Goal: Task Accomplishment & Management: Manage account settings

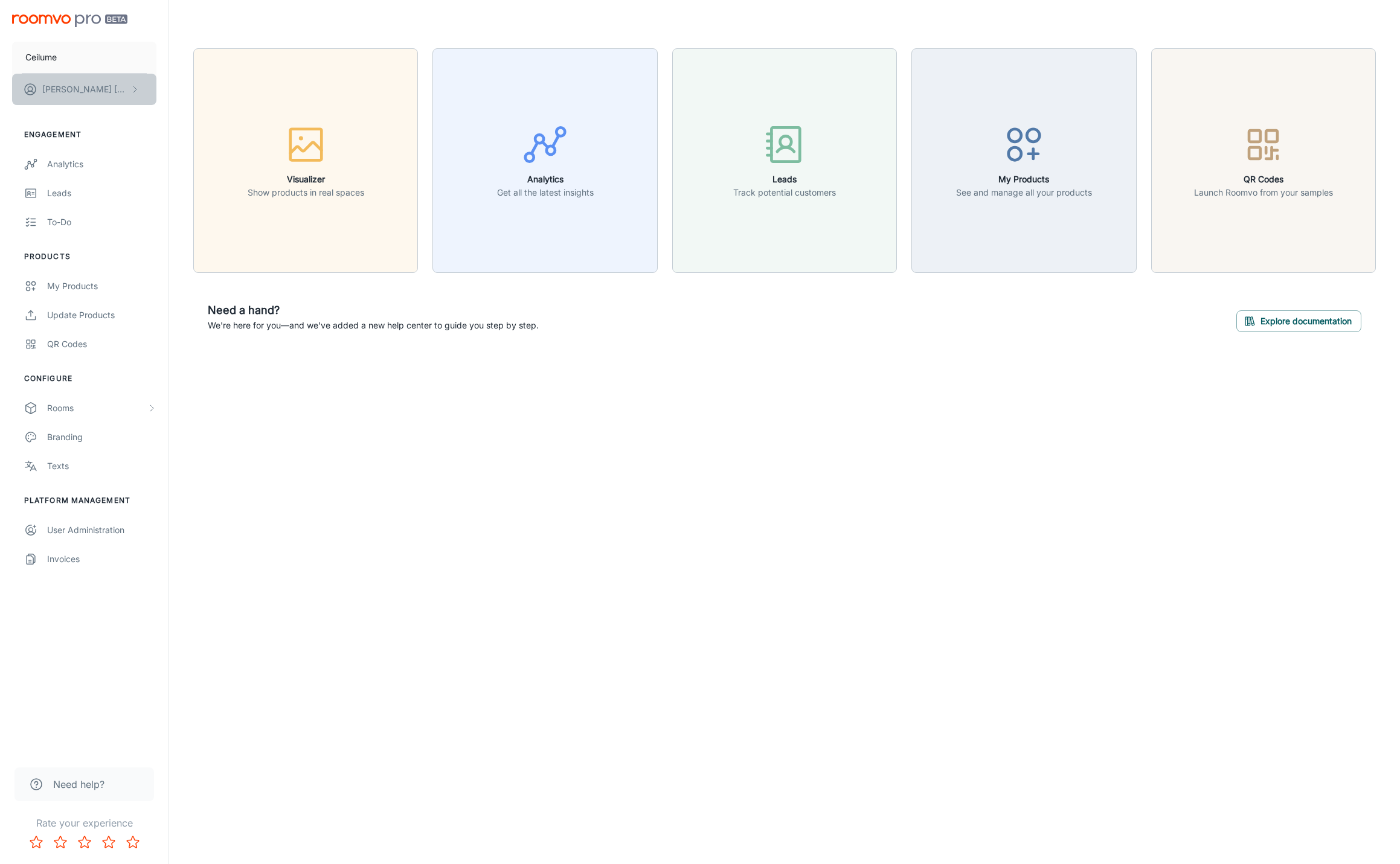
click at [91, 92] on p "[PERSON_NAME]" at bounding box center [85, 89] width 85 height 13
click at [388, 581] on div at bounding box center [700, 432] width 1400 height 864
click at [53, 402] on div "Rooms" at bounding box center [97, 408] width 100 height 13
click at [58, 436] on div "My Rooms" at bounding box center [101, 436] width 109 height 13
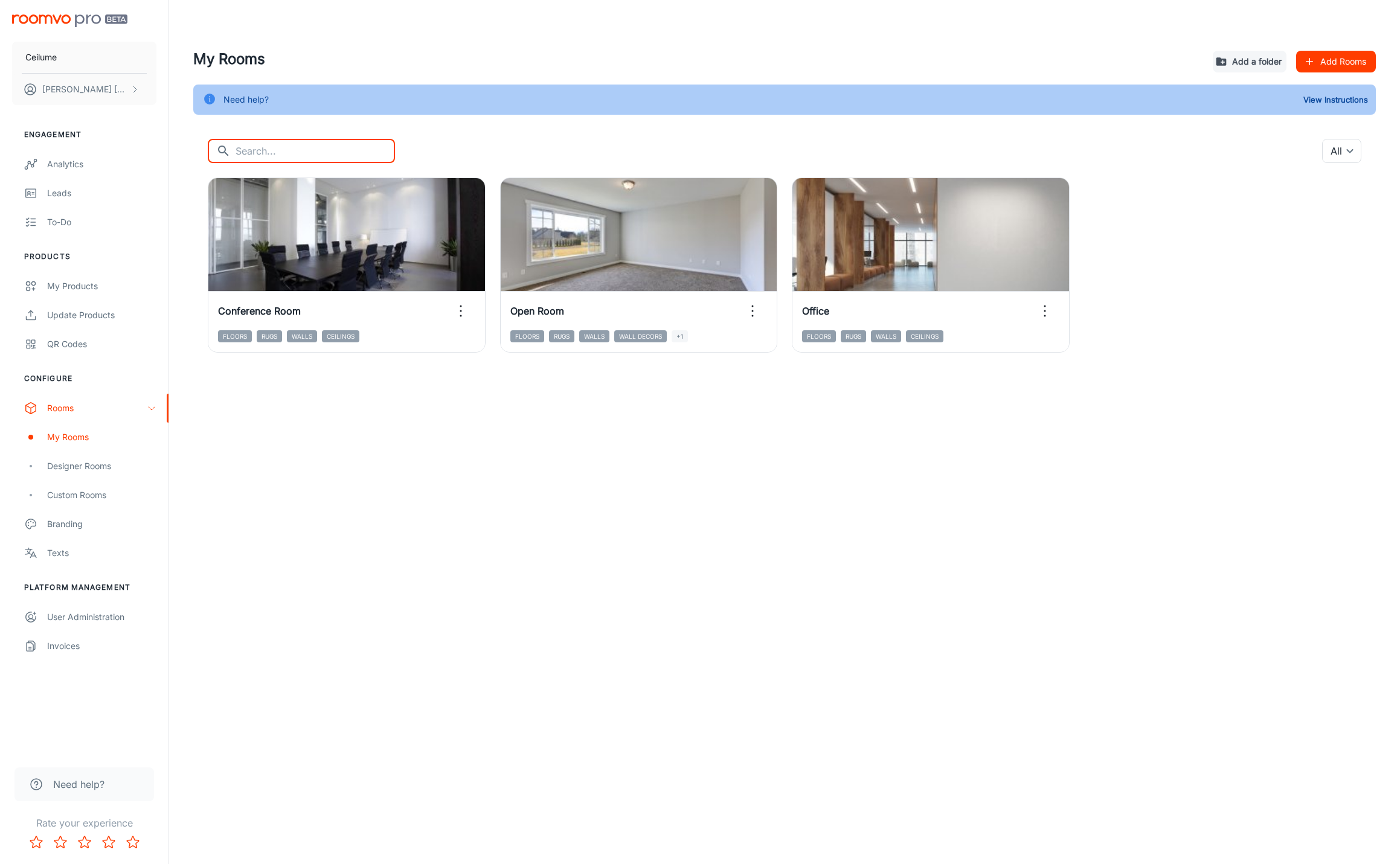
click at [329, 150] on input "text" at bounding box center [315, 150] width 159 height 24
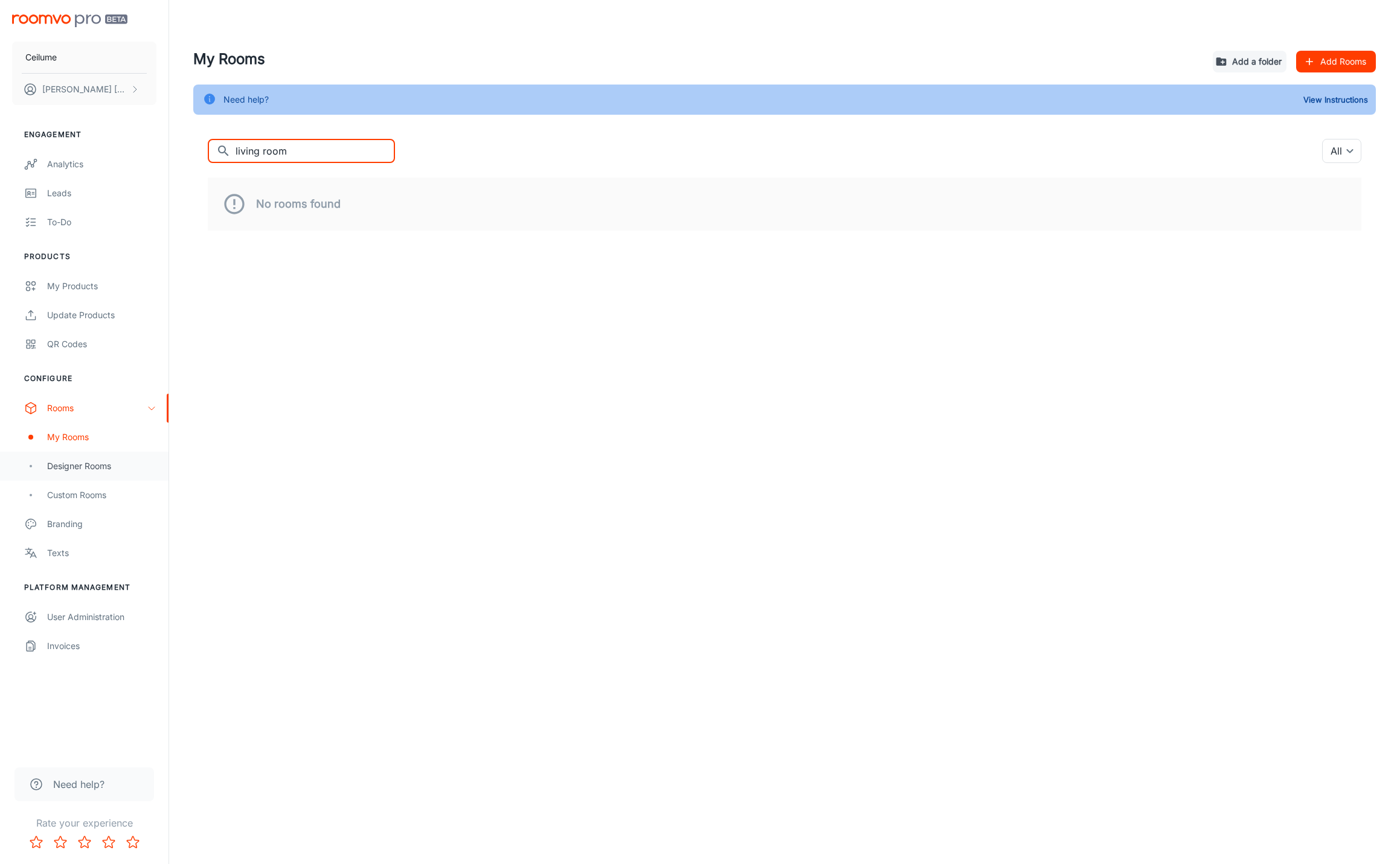
type input "living room"
click at [93, 465] on div "Designer Rooms" at bounding box center [101, 466] width 109 height 13
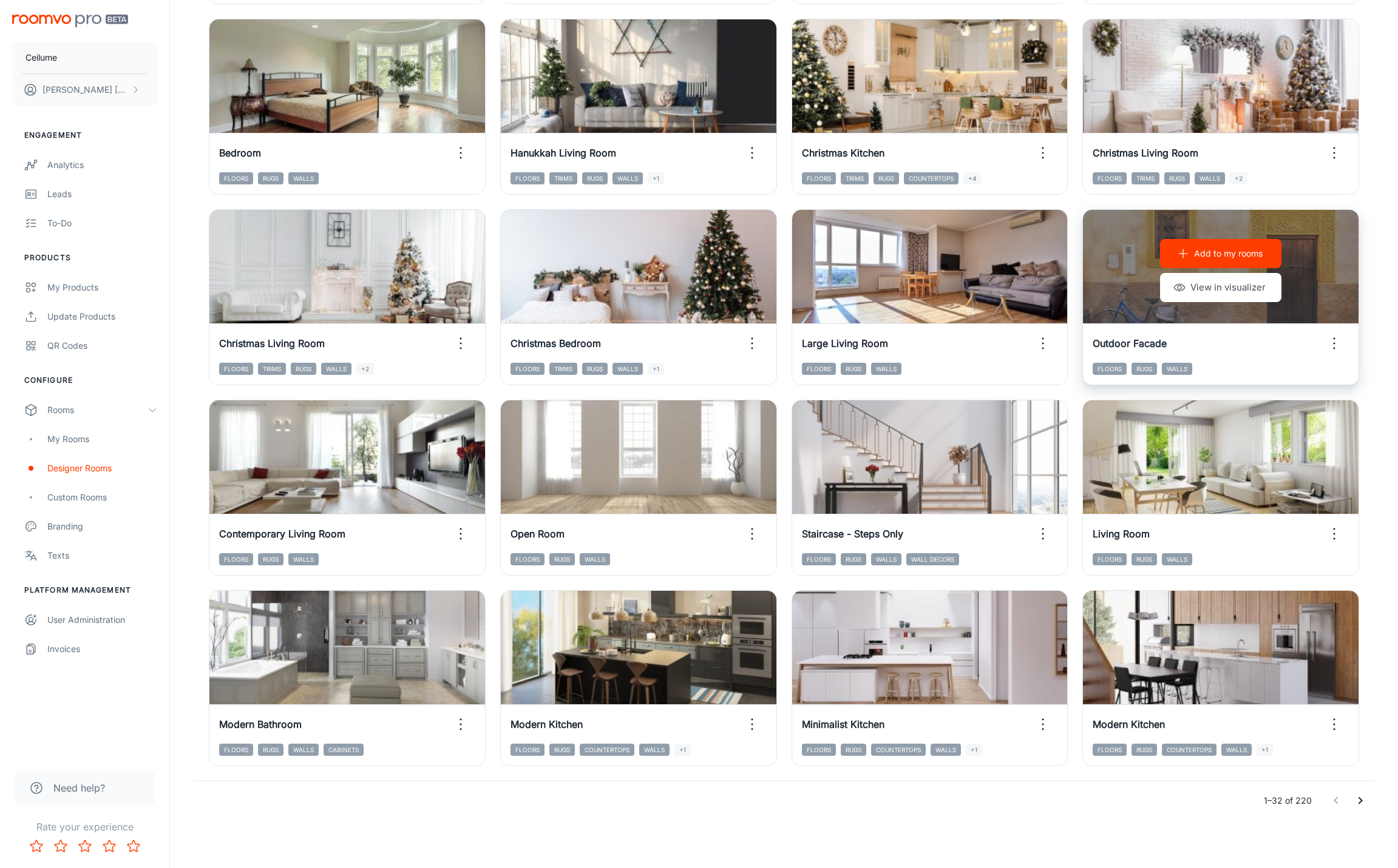
scroll to position [937, 0]
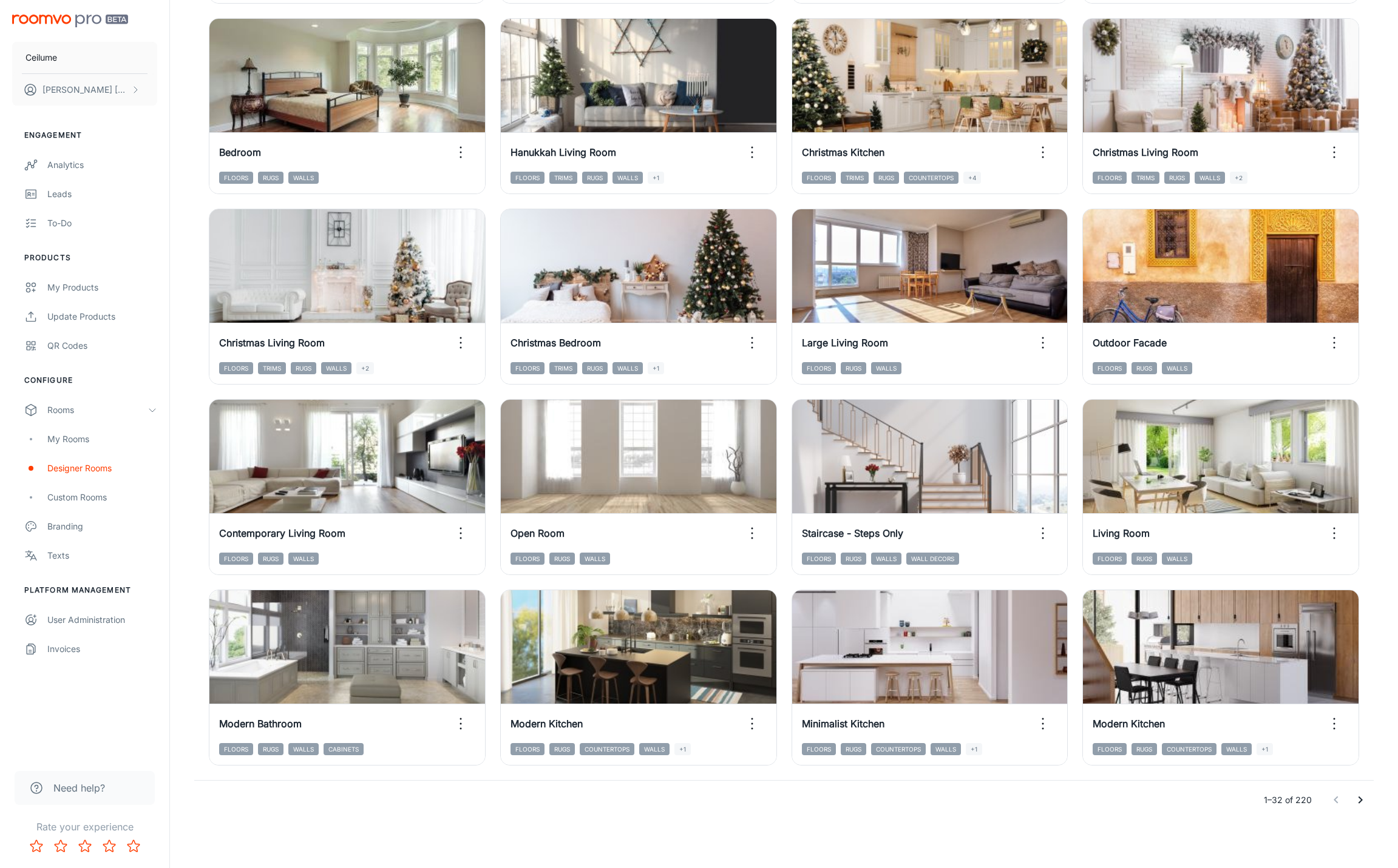
click at [1360, 801] on icon "Go to next page" at bounding box center [1360, 800] width 14 height 14
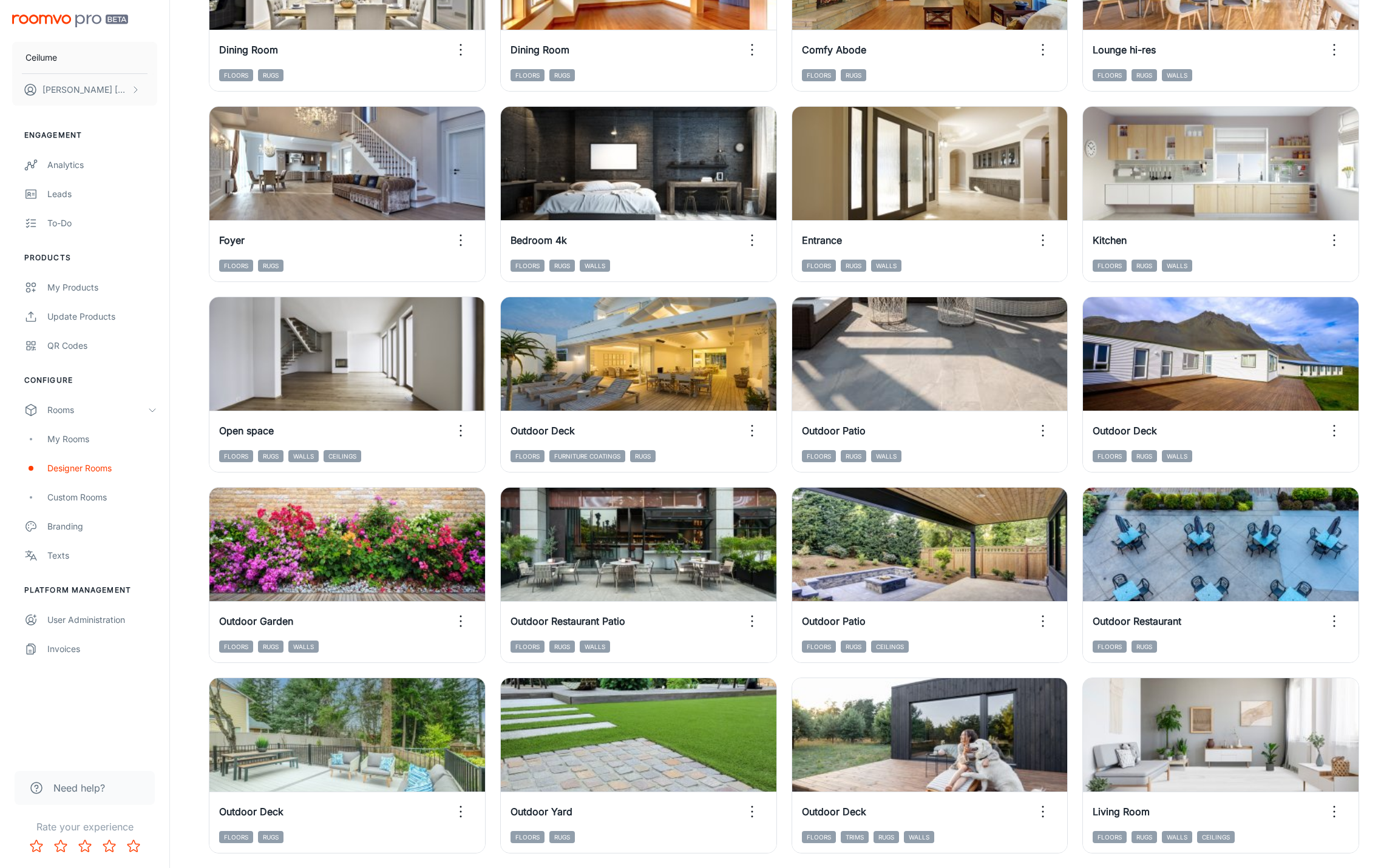
scroll to position [270, 0]
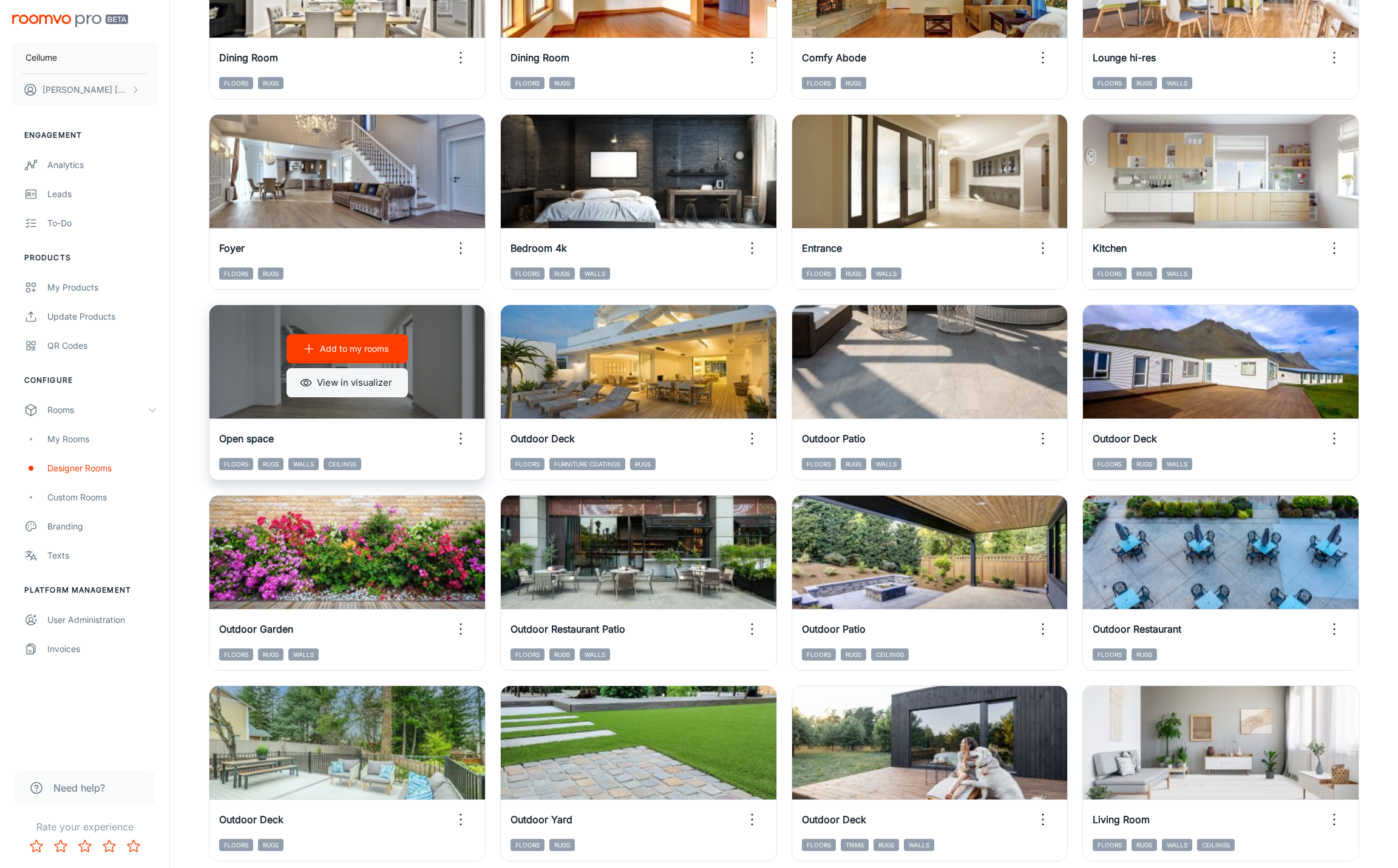
click at [359, 378] on button "View in visualizer" at bounding box center [347, 382] width 121 height 29
click at [378, 385] on button "View in visualizer" at bounding box center [347, 382] width 121 height 29
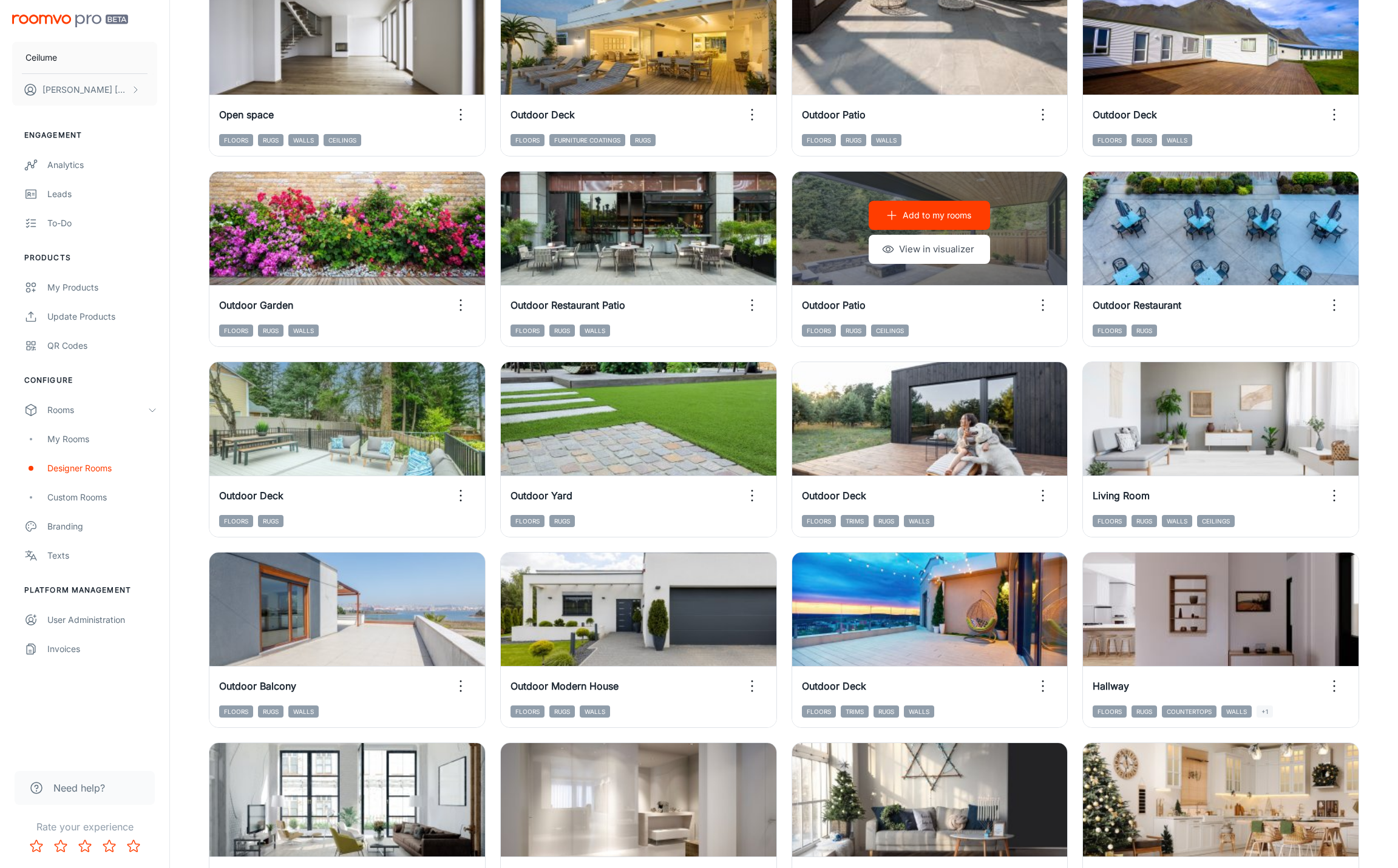
scroll to position [633, 0]
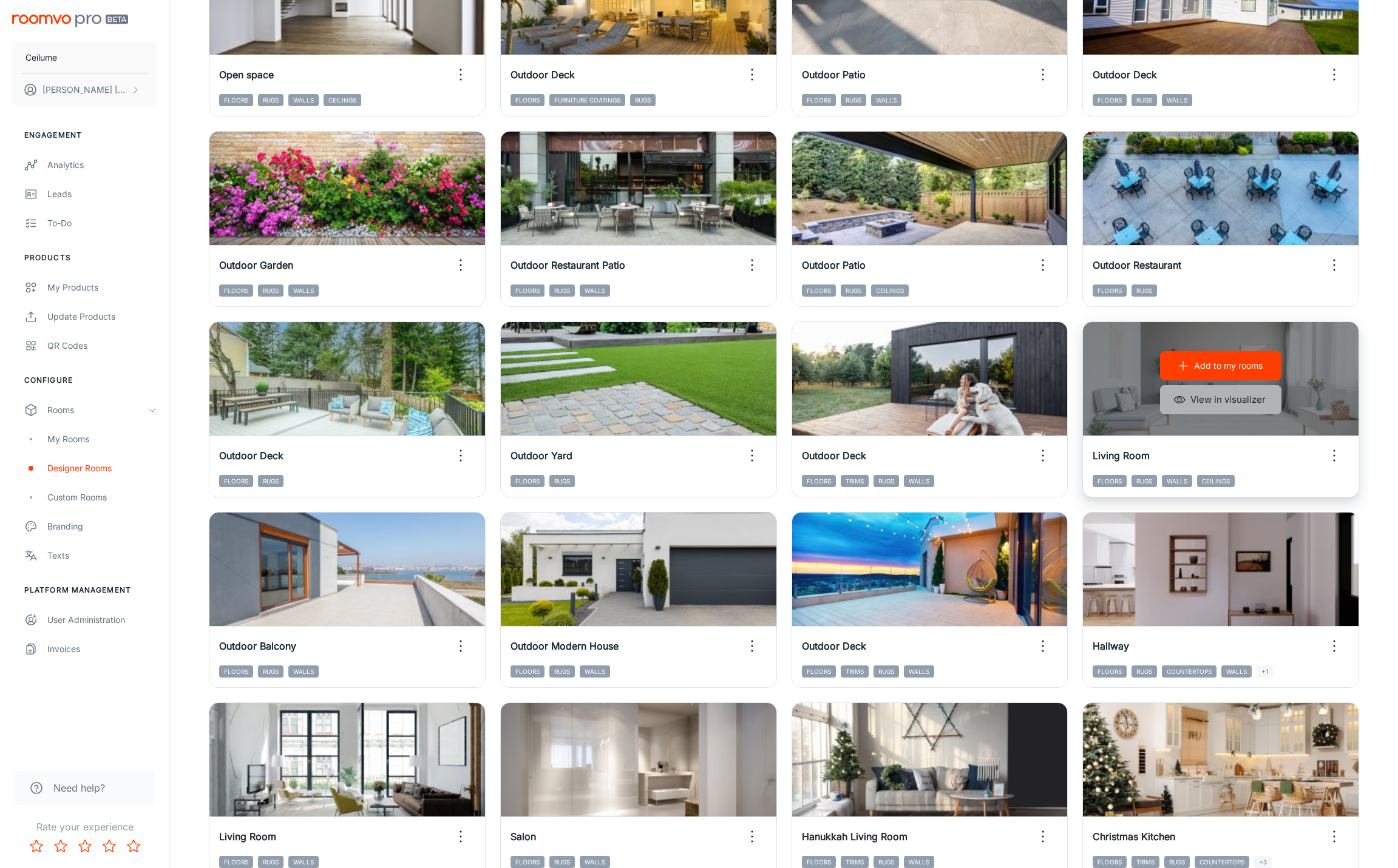
click at [1242, 396] on button "View in visualizer" at bounding box center [1221, 399] width 121 height 29
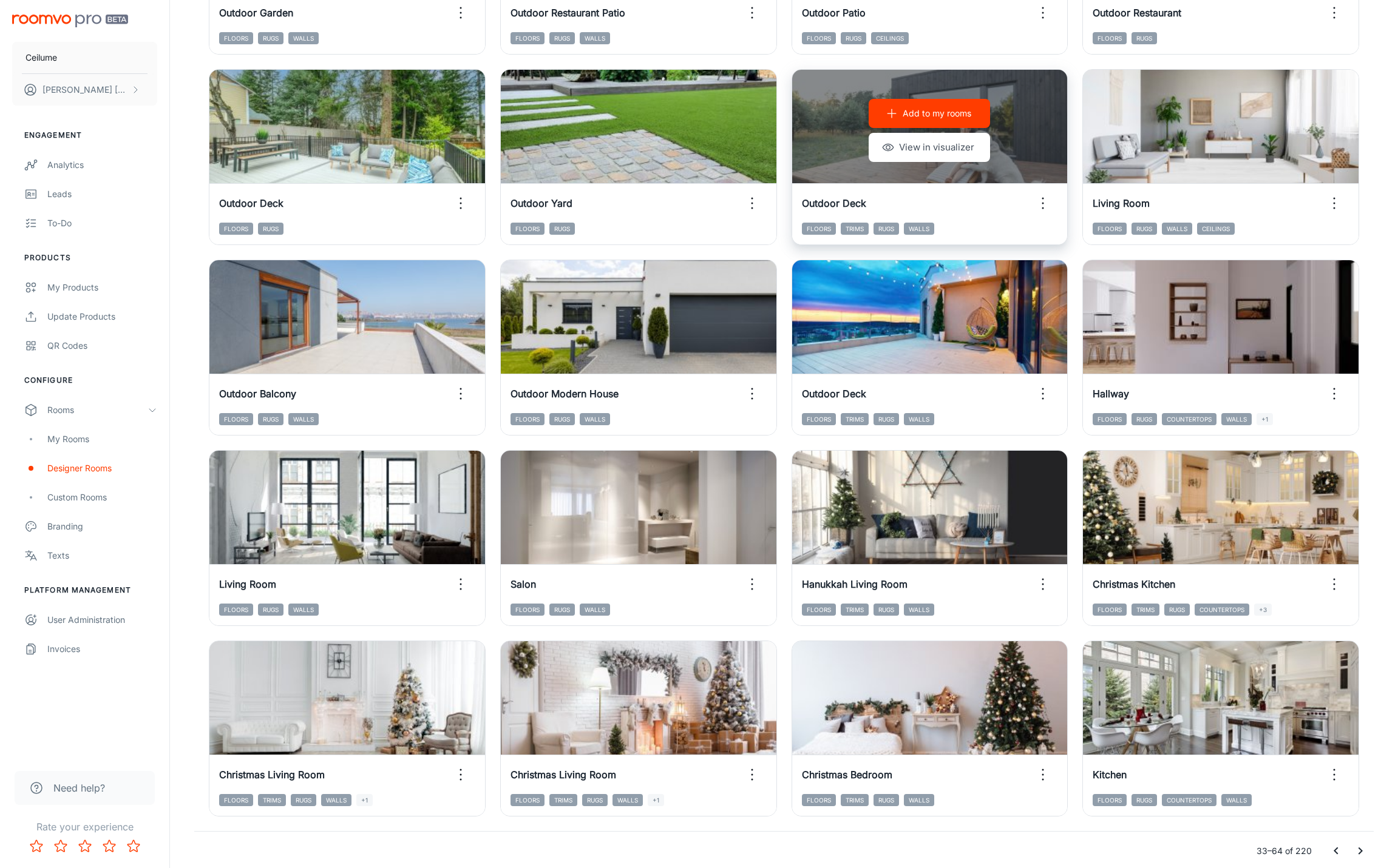
scroll to position [937, 0]
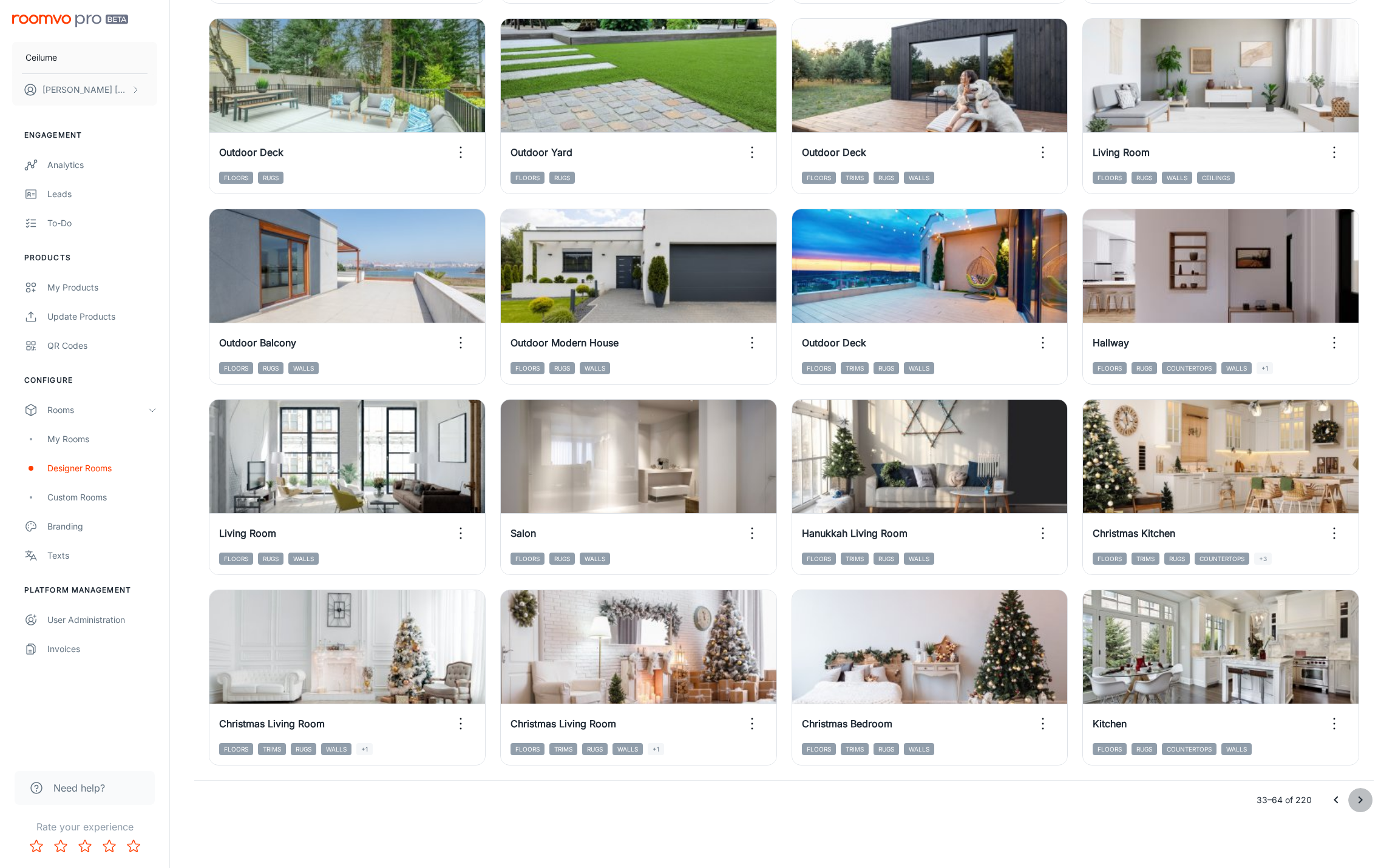
click at [1358, 801] on icon "Go to next page" at bounding box center [1360, 800] width 14 height 14
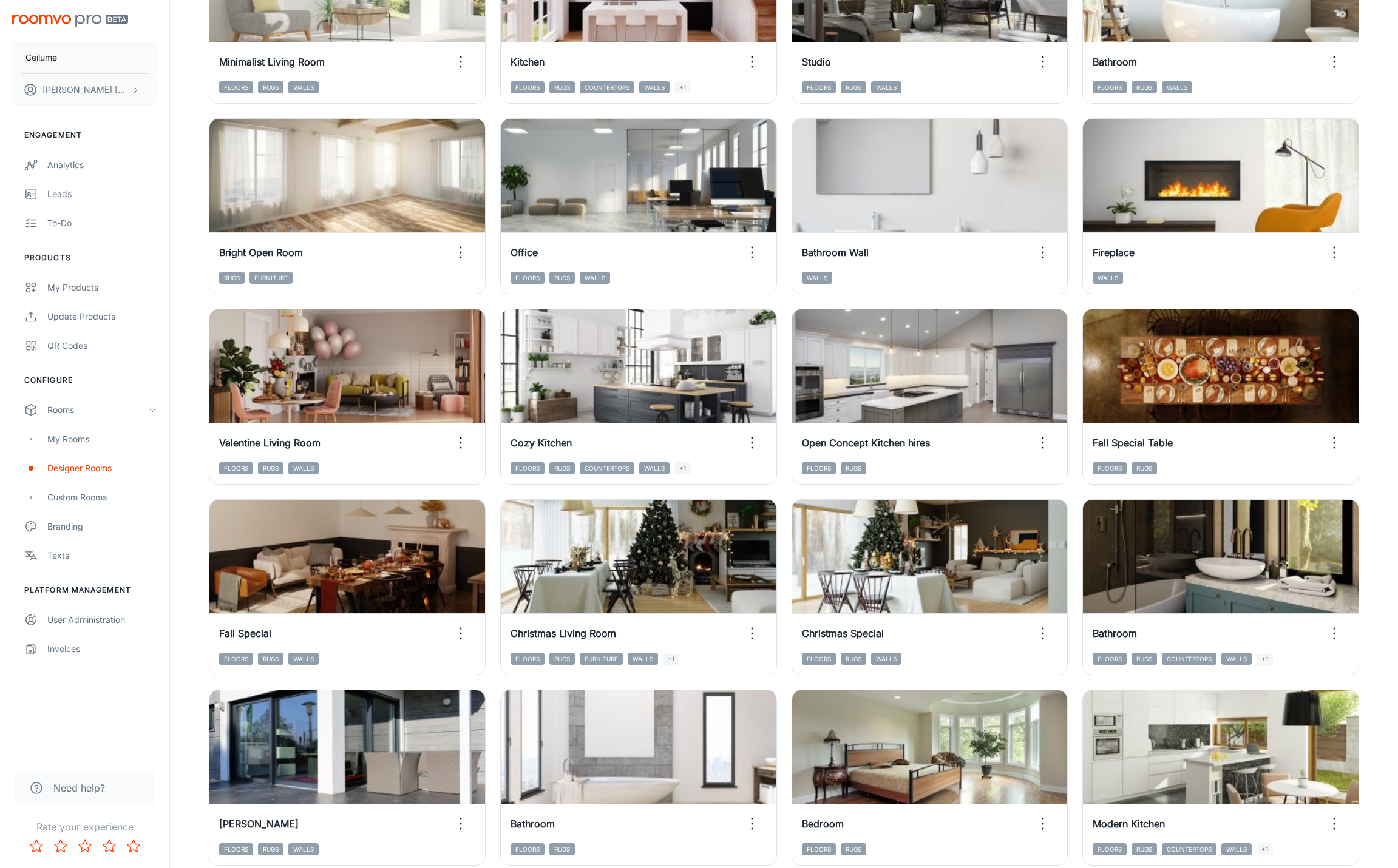
scroll to position [452, 0]
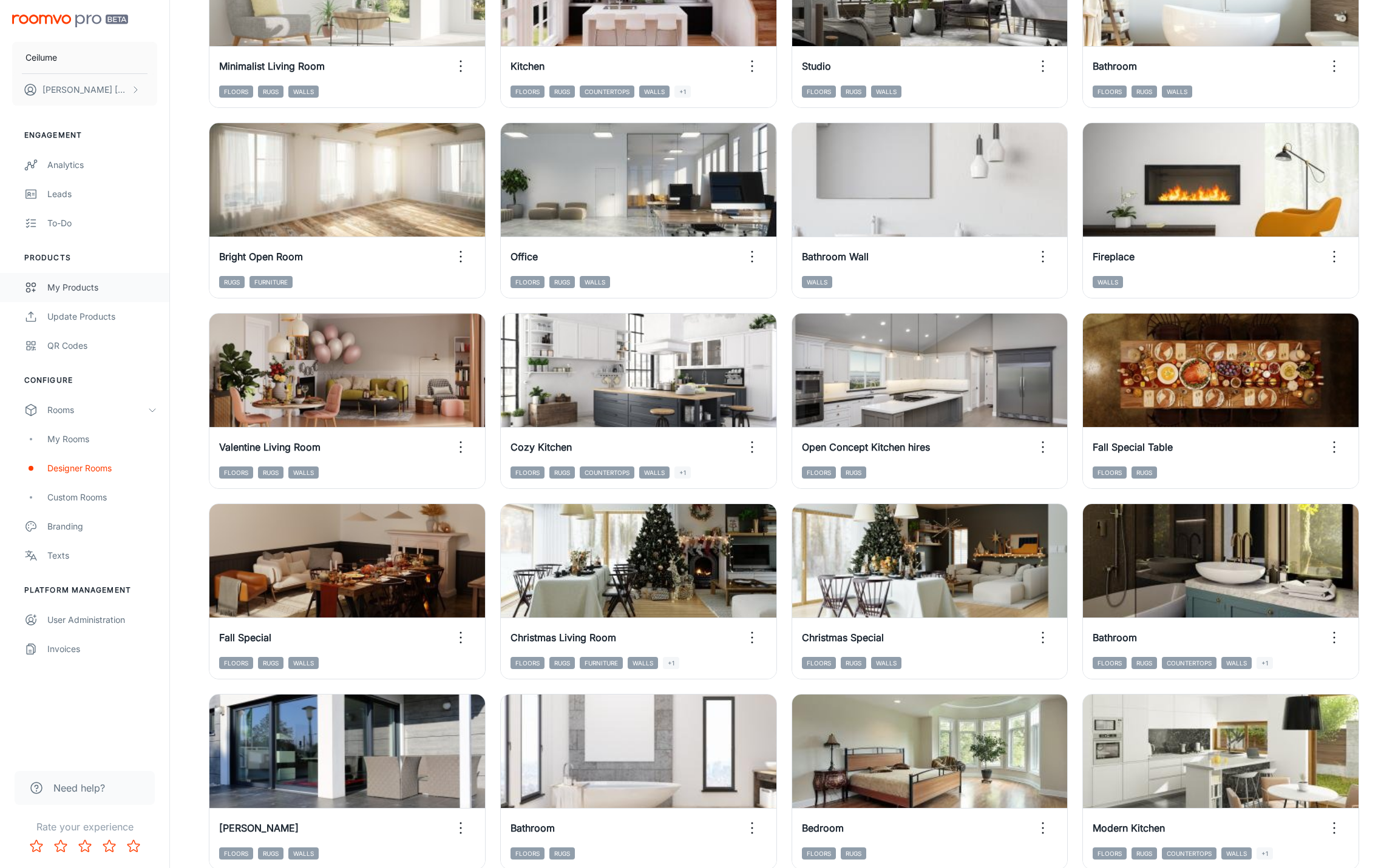
click at [67, 289] on div "My Products" at bounding box center [102, 288] width 110 height 13
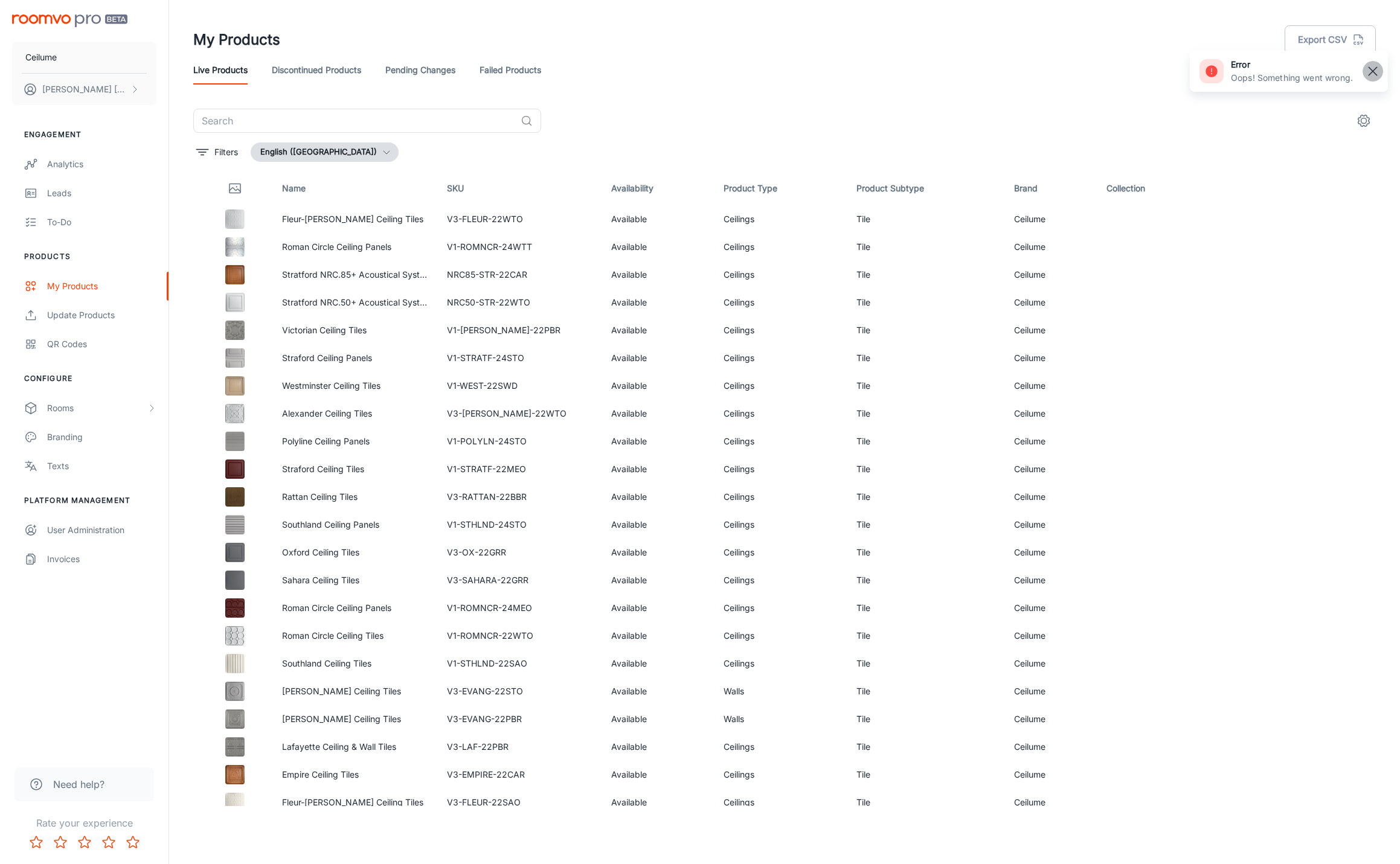
click at [1374, 73] on line "button" at bounding box center [1373, 71] width 9 height 9
click at [1303, 218] on line "Edit" at bounding box center [1304, 217] width 3 height 3
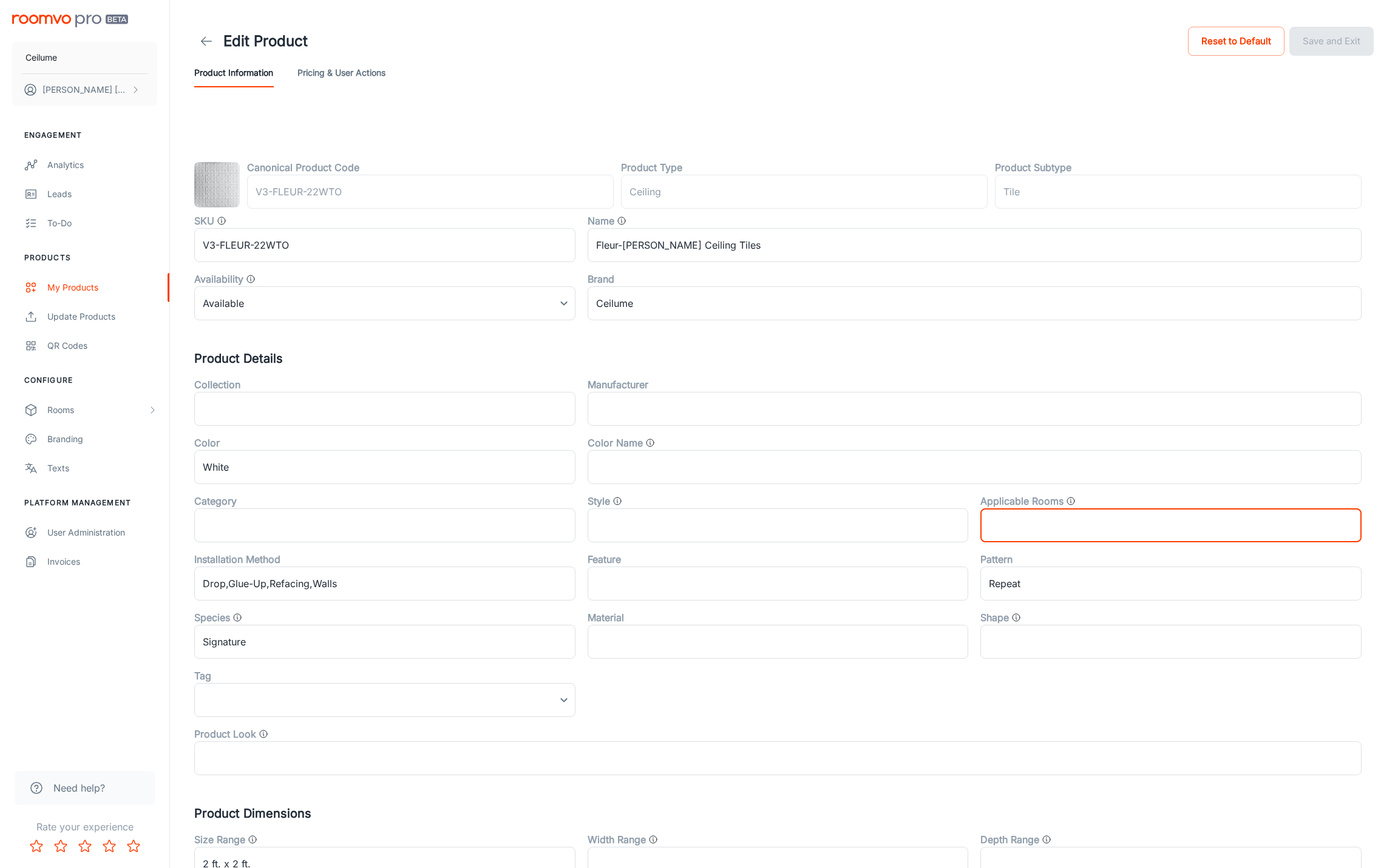
click at [1047, 518] on input "text" at bounding box center [1170, 525] width 381 height 34
click at [679, 707] on div "Collection ​ Manufacturer ​ Color White ​ Color Name ​ Category ​ Style ​ Appli…" at bounding box center [772, 572] width 1179 height 408
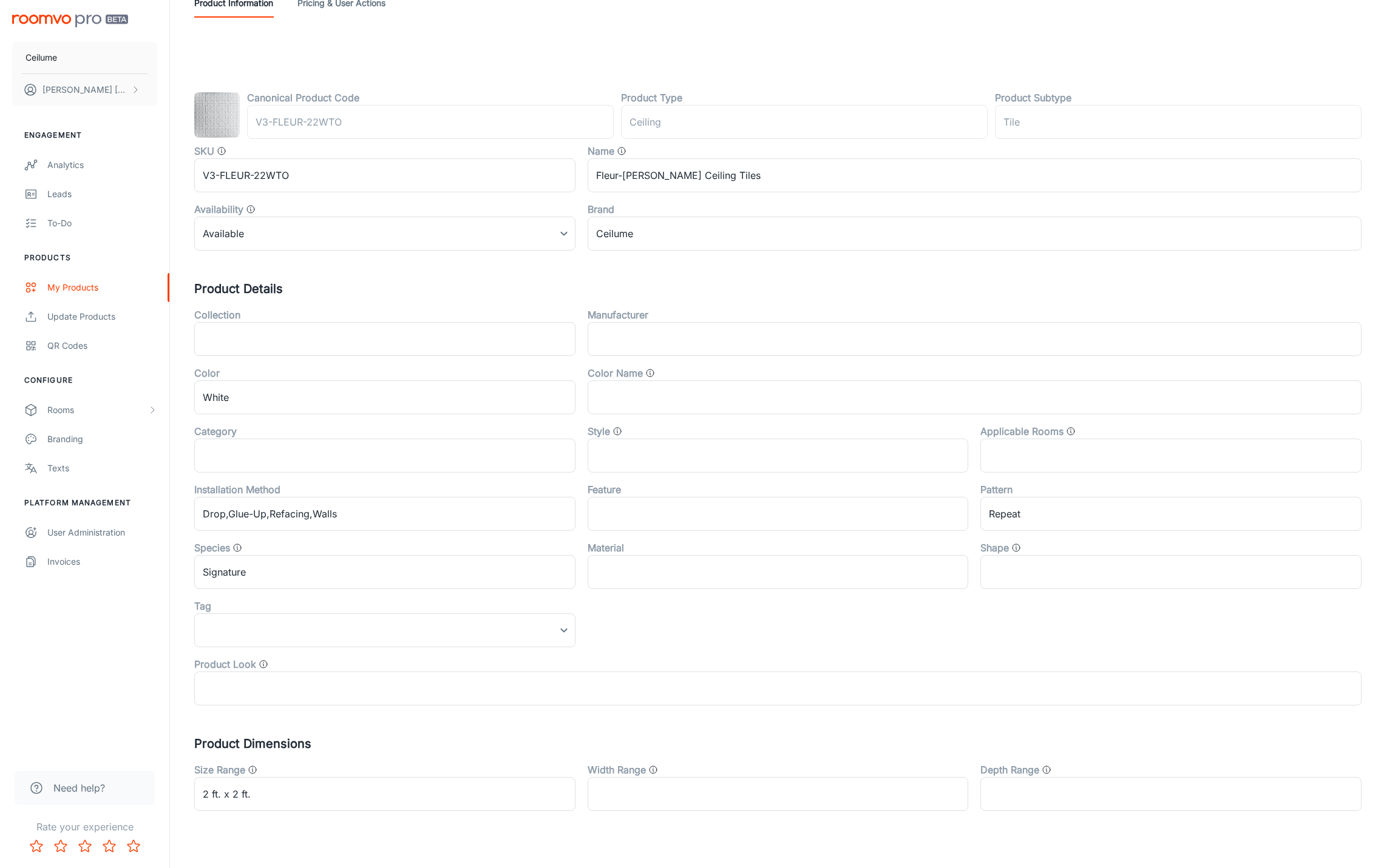
scroll to position [90, 0]
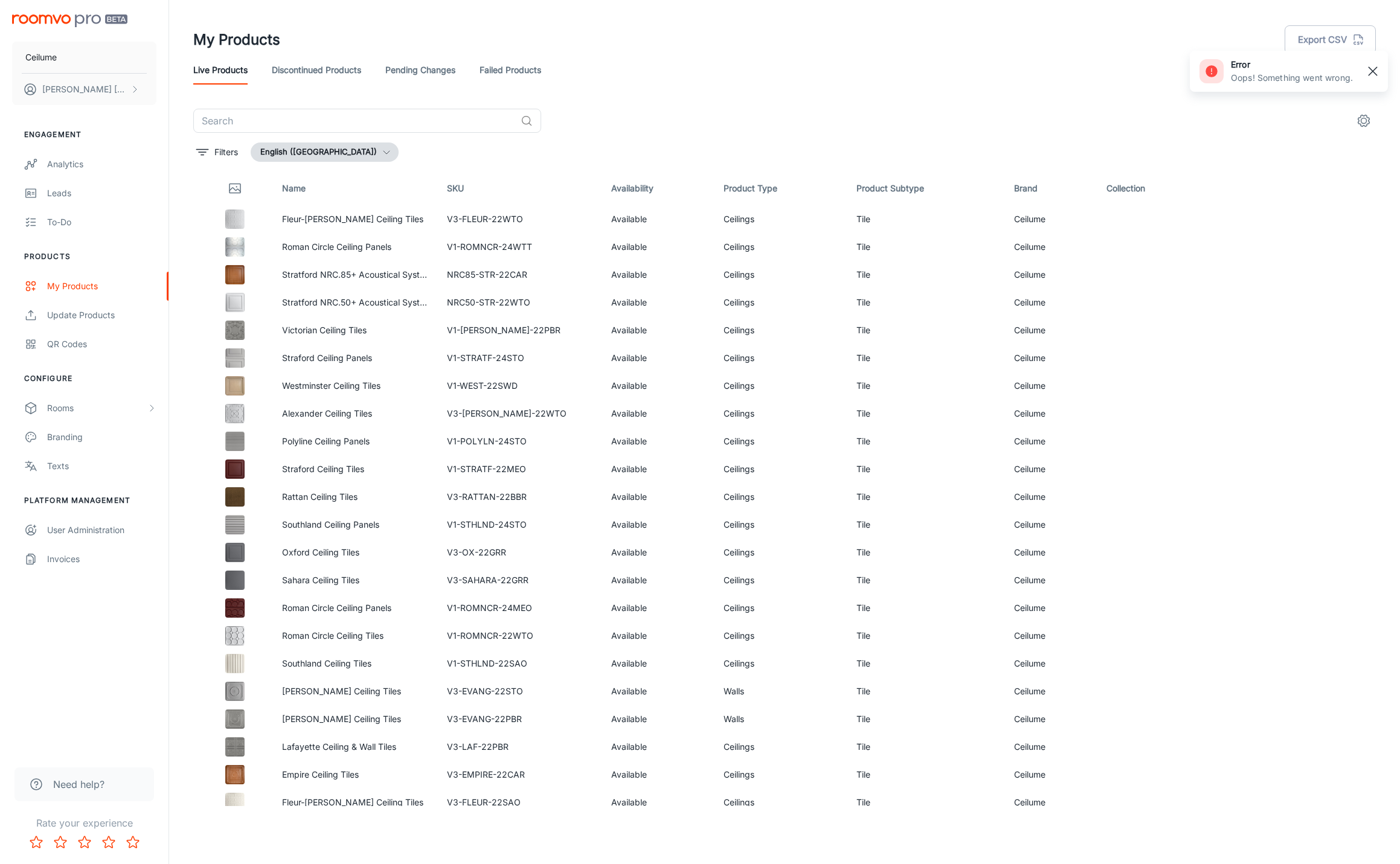
click at [1372, 71] on line "button" at bounding box center [1373, 71] width 9 height 9
click at [1366, 125] on icon "settings" at bounding box center [1364, 121] width 14 height 14
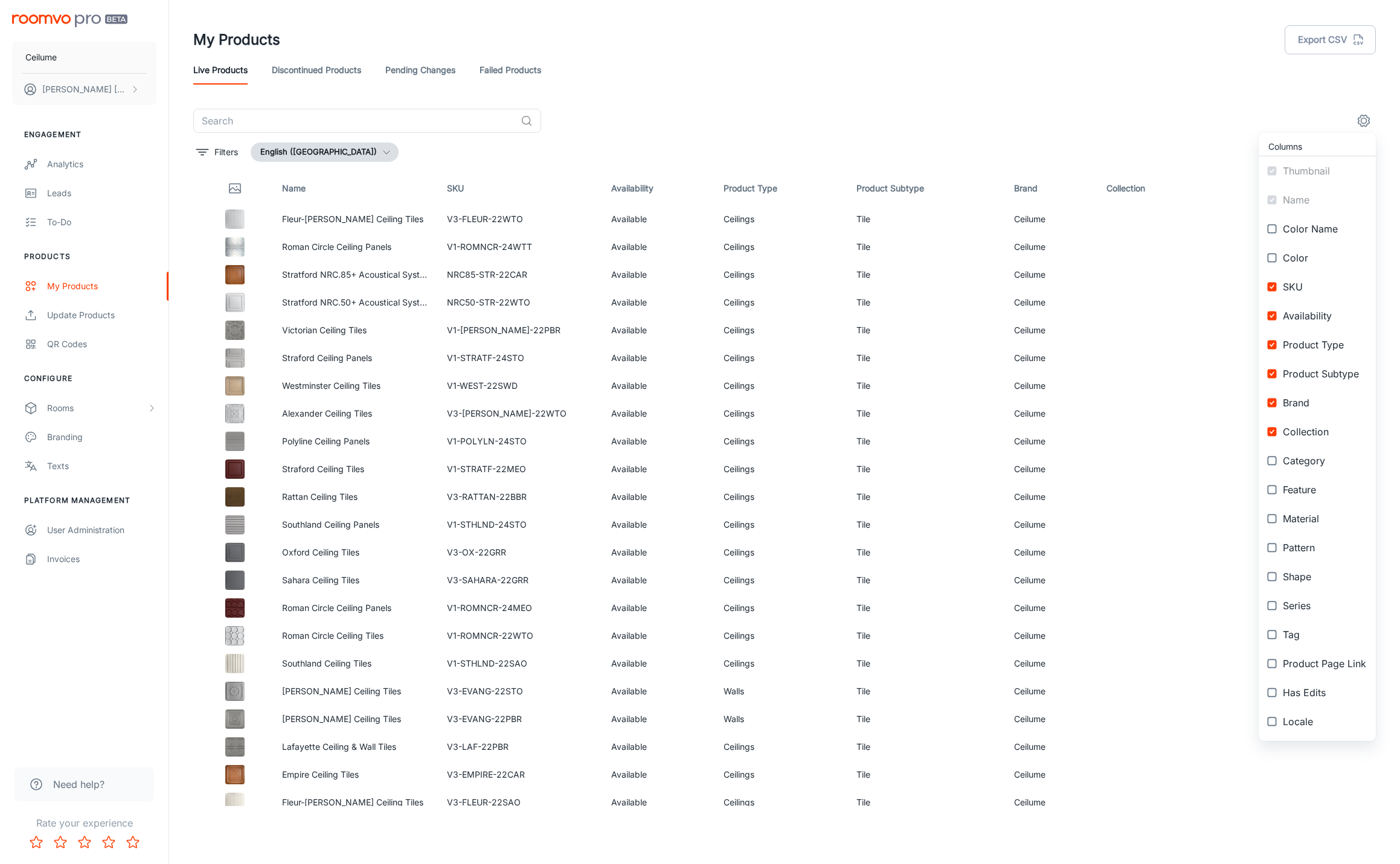
click at [1116, 102] on div at bounding box center [700, 432] width 1400 height 864
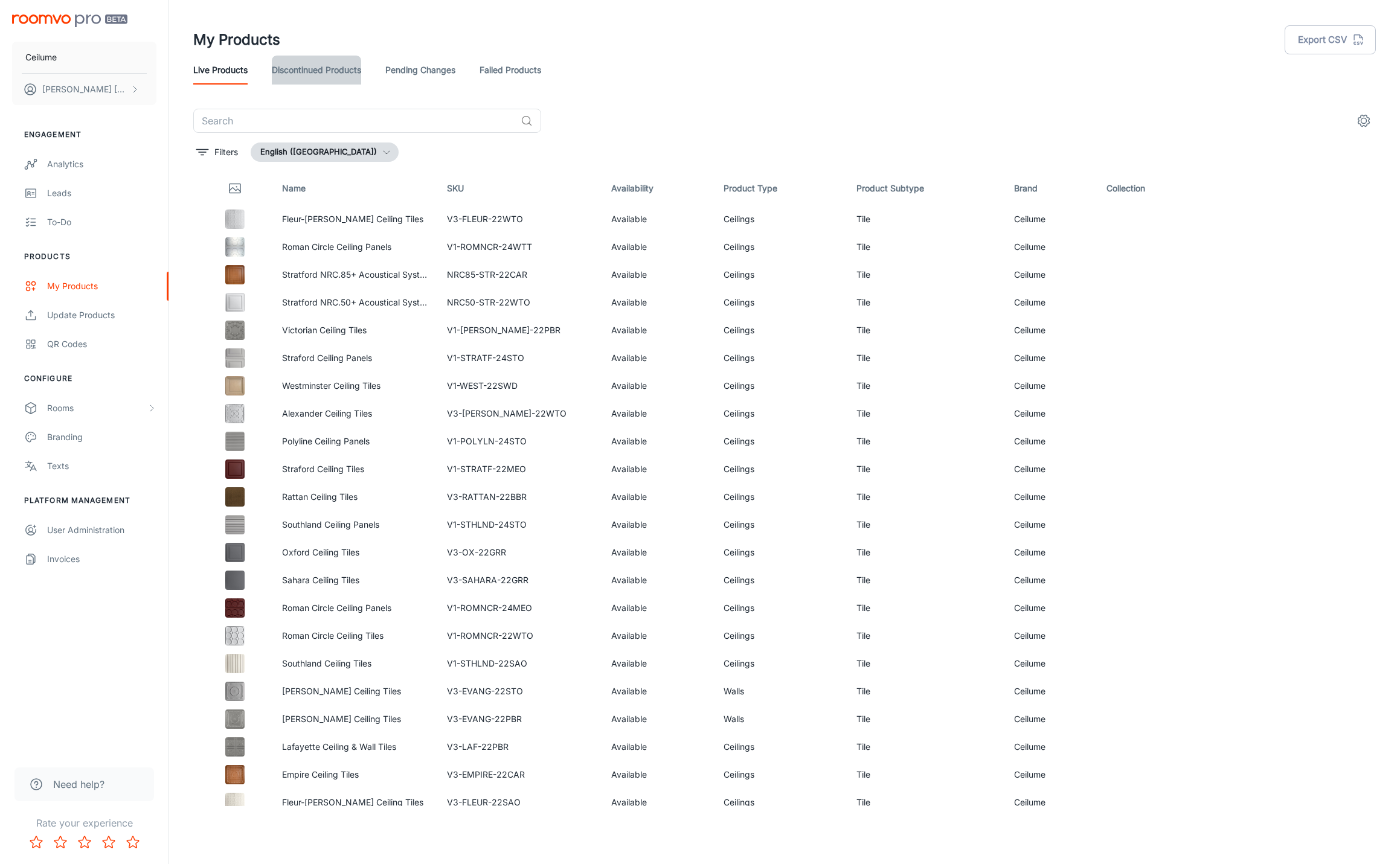
click at [334, 68] on link "Discontinued Products" at bounding box center [316, 70] width 90 height 29
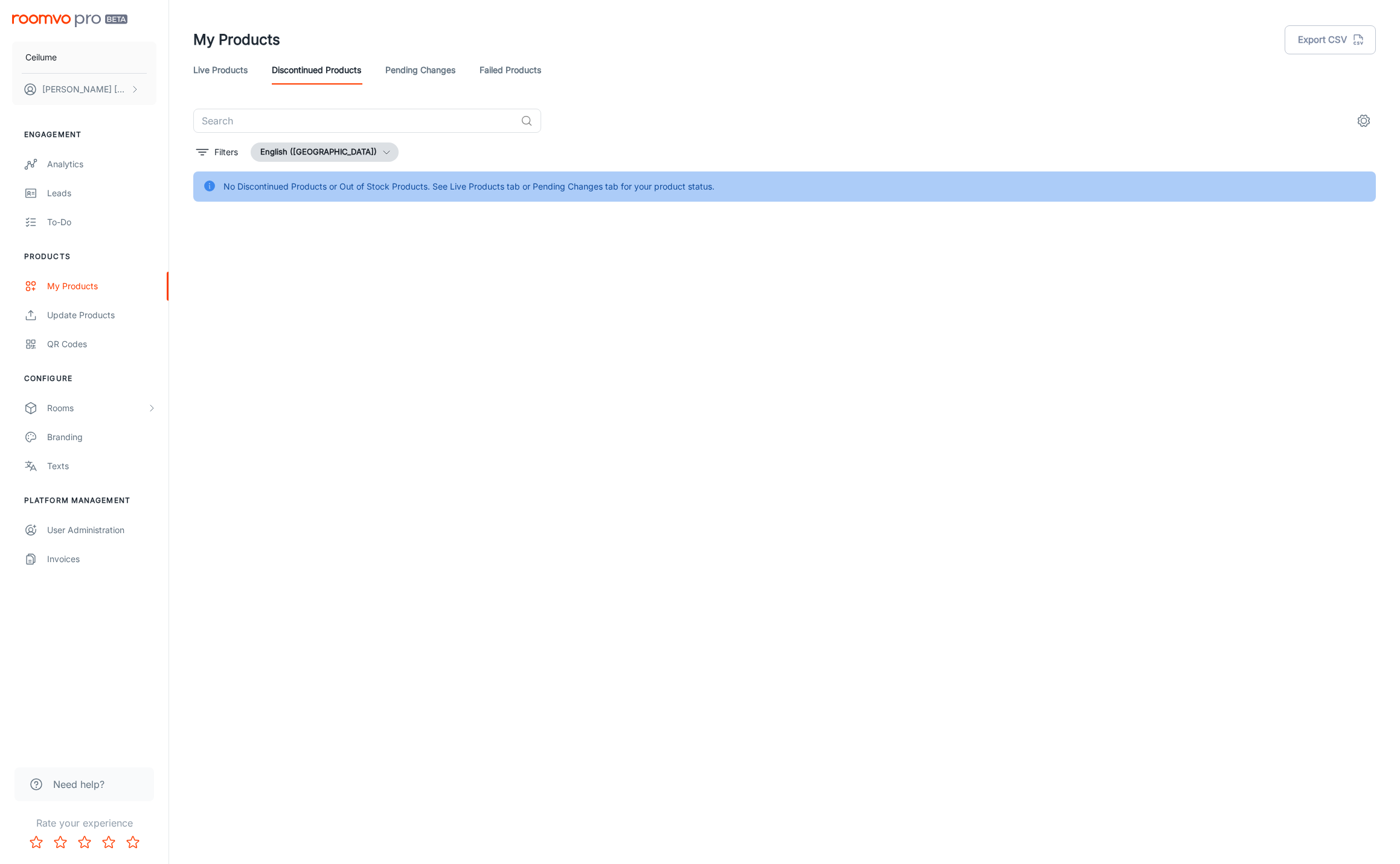
click at [411, 71] on link "Pending Changes" at bounding box center [420, 70] width 70 height 29
click at [516, 73] on link "Failed Products" at bounding box center [510, 70] width 61 height 29
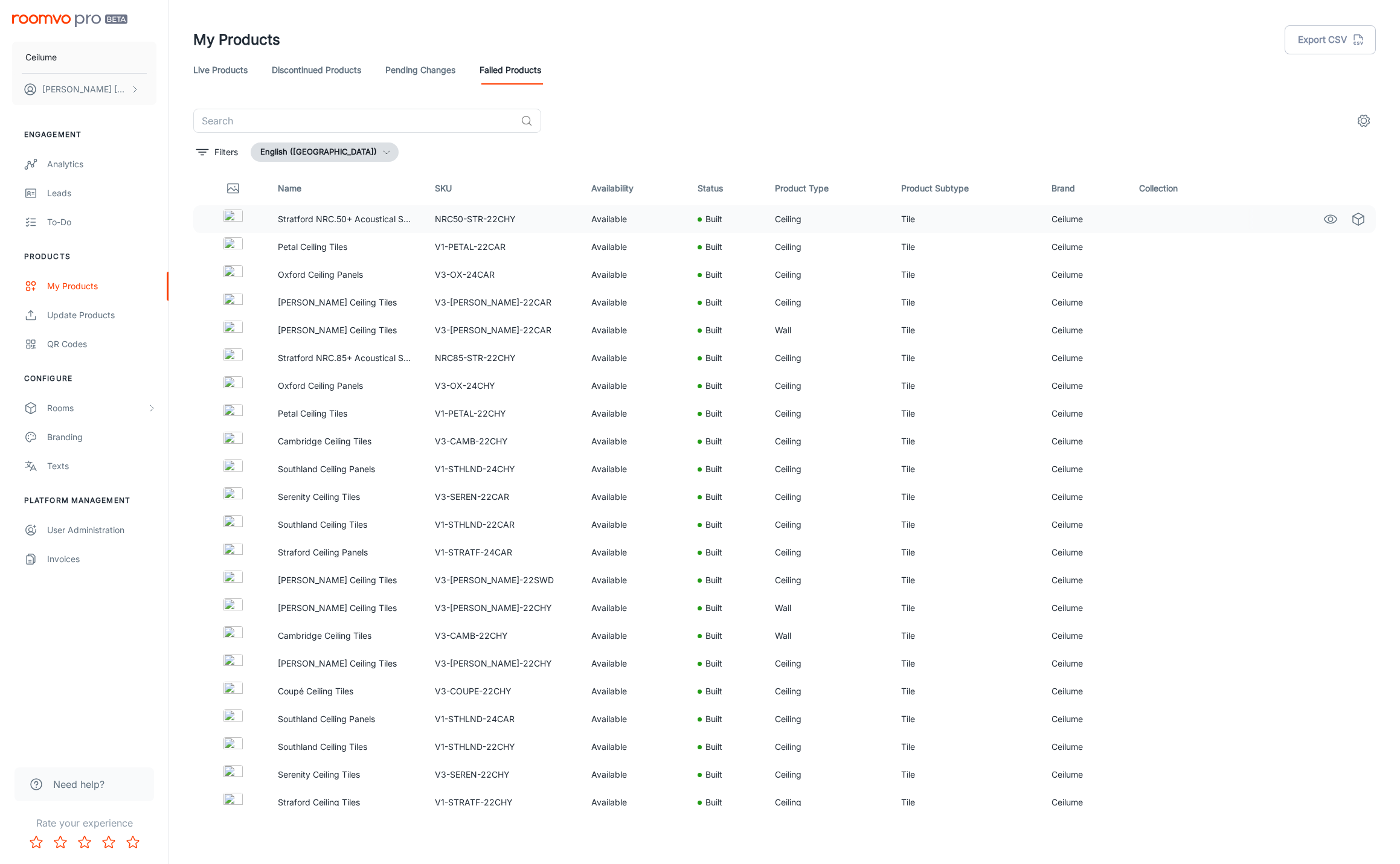
click at [1324, 219] on icon "See in Visualizer" at bounding box center [1331, 220] width 14 height 14
